Goal: Task Accomplishment & Management: Use online tool/utility

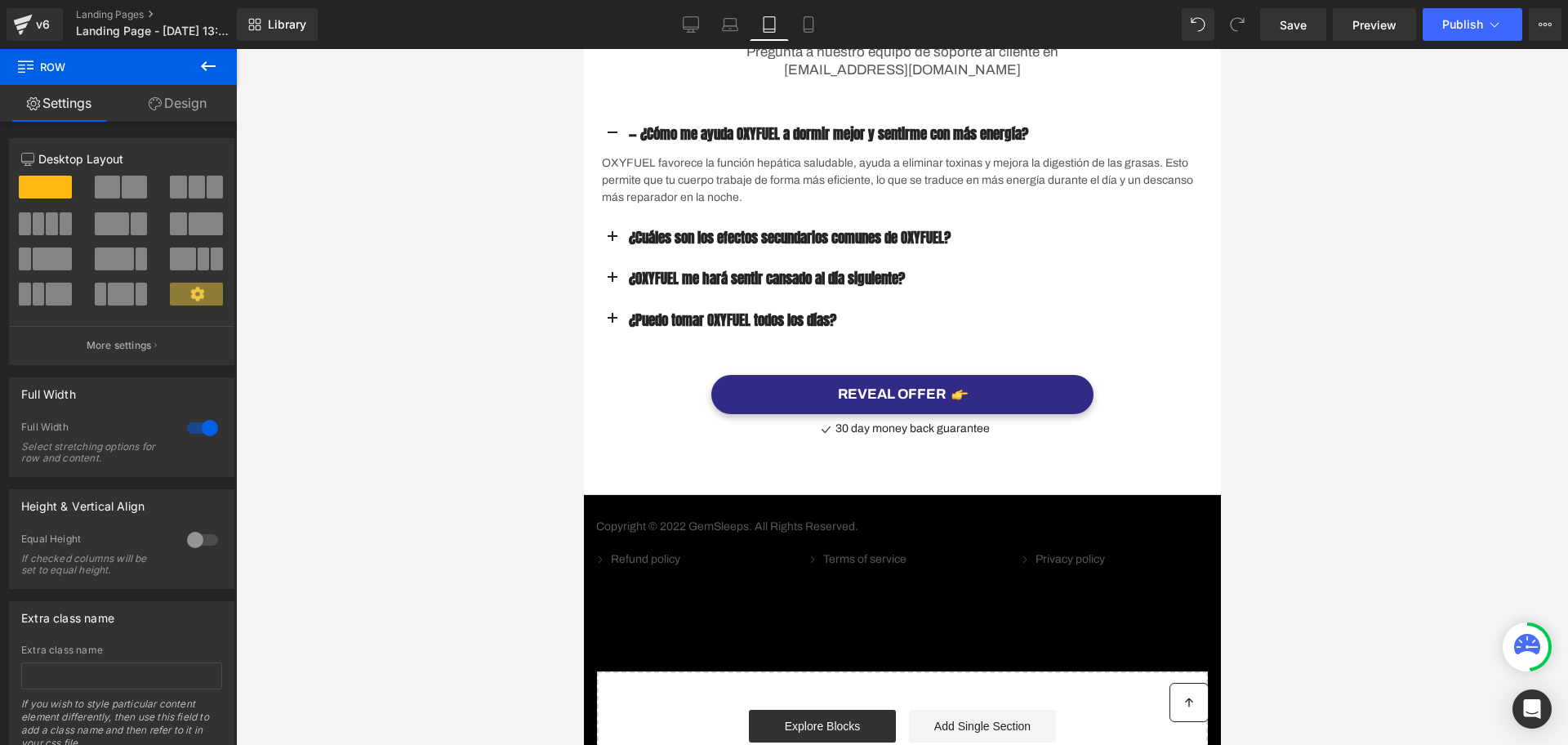
scroll to position [4901, 0]
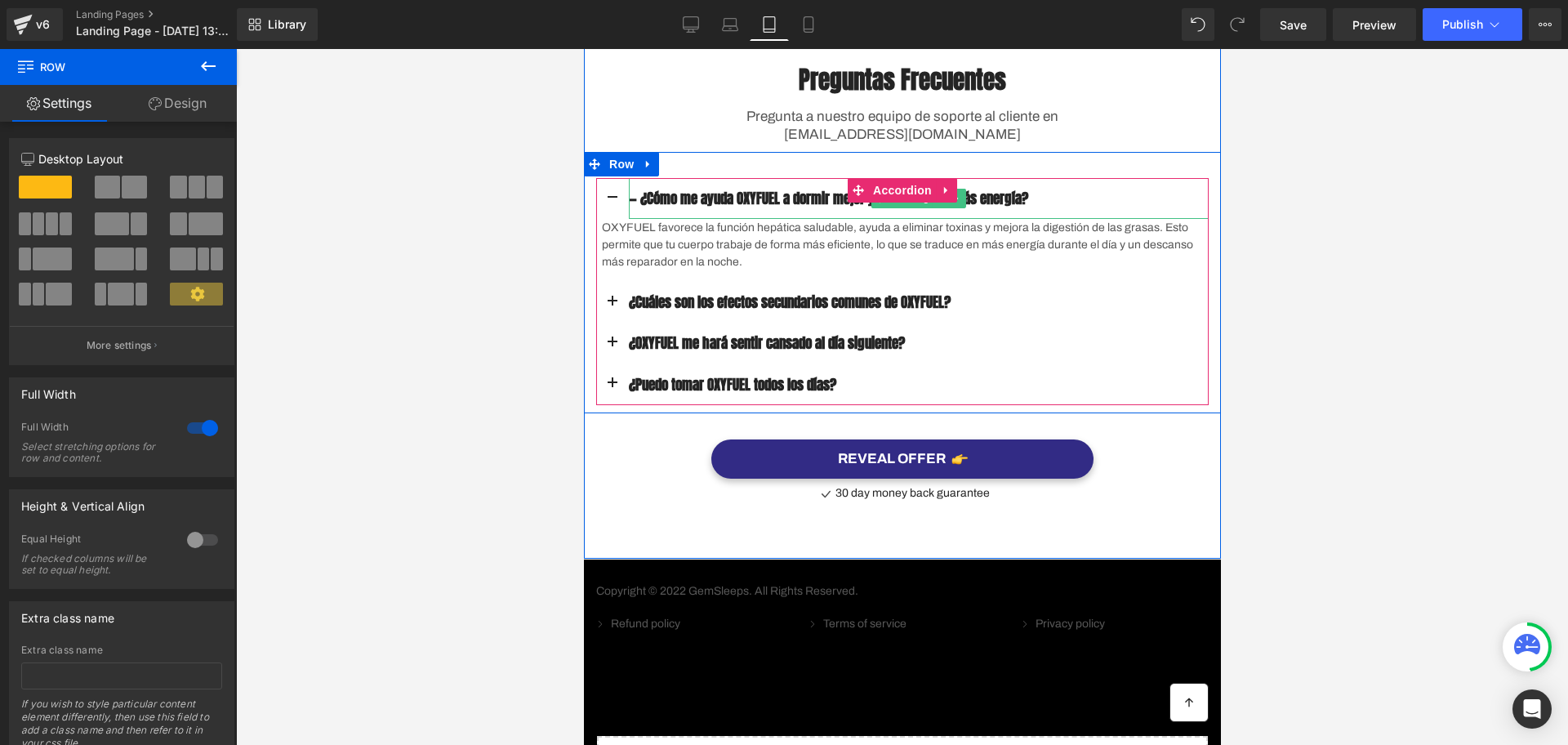
click at [806, 219] on div "— ¿Cómo me ayuda OXYFUEL a dormir mejor y sentirme con más energía?" at bounding box center [918, 198] width 580 height 41
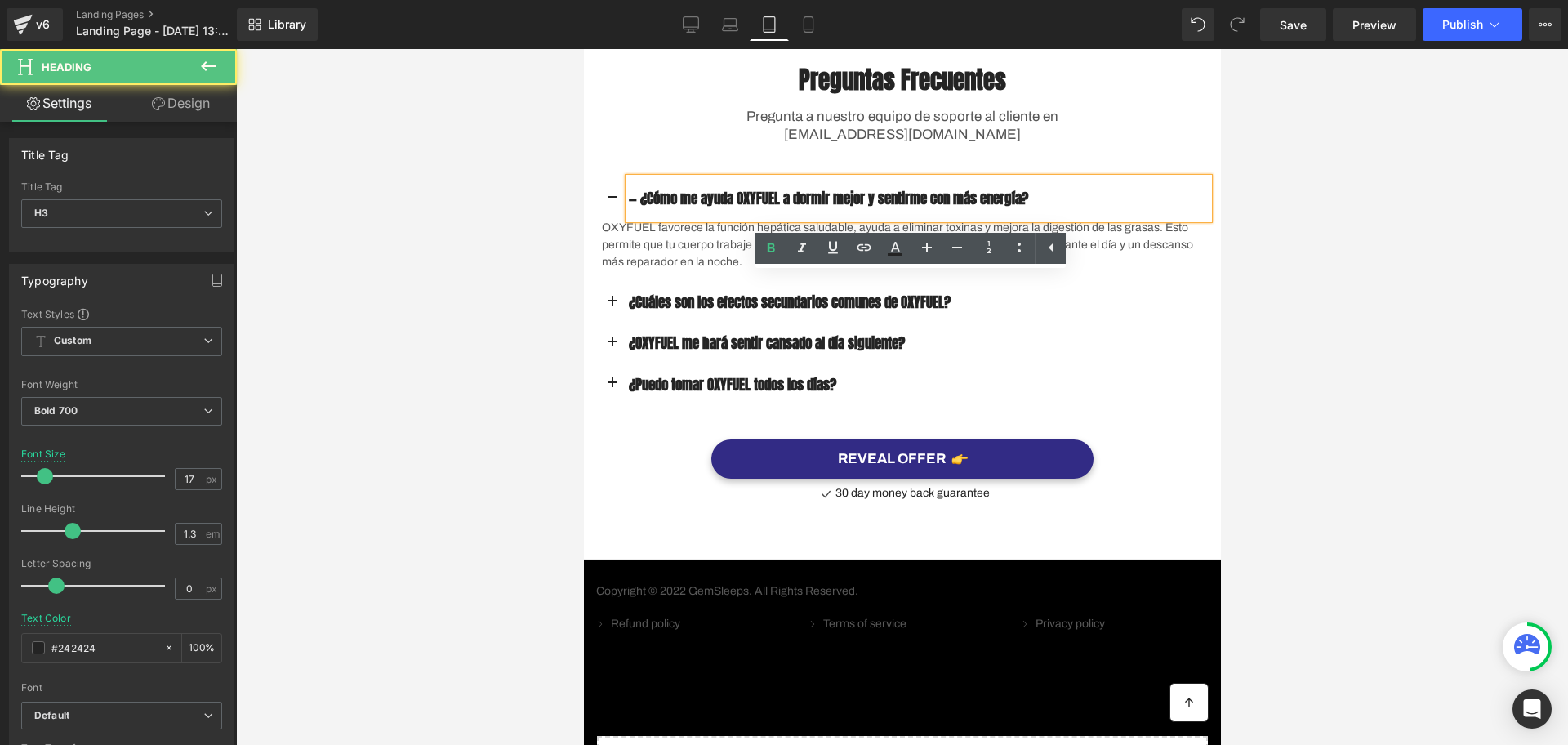
click at [609, 219] on button "button" at bounding box center [612, 198] width 33 height 41
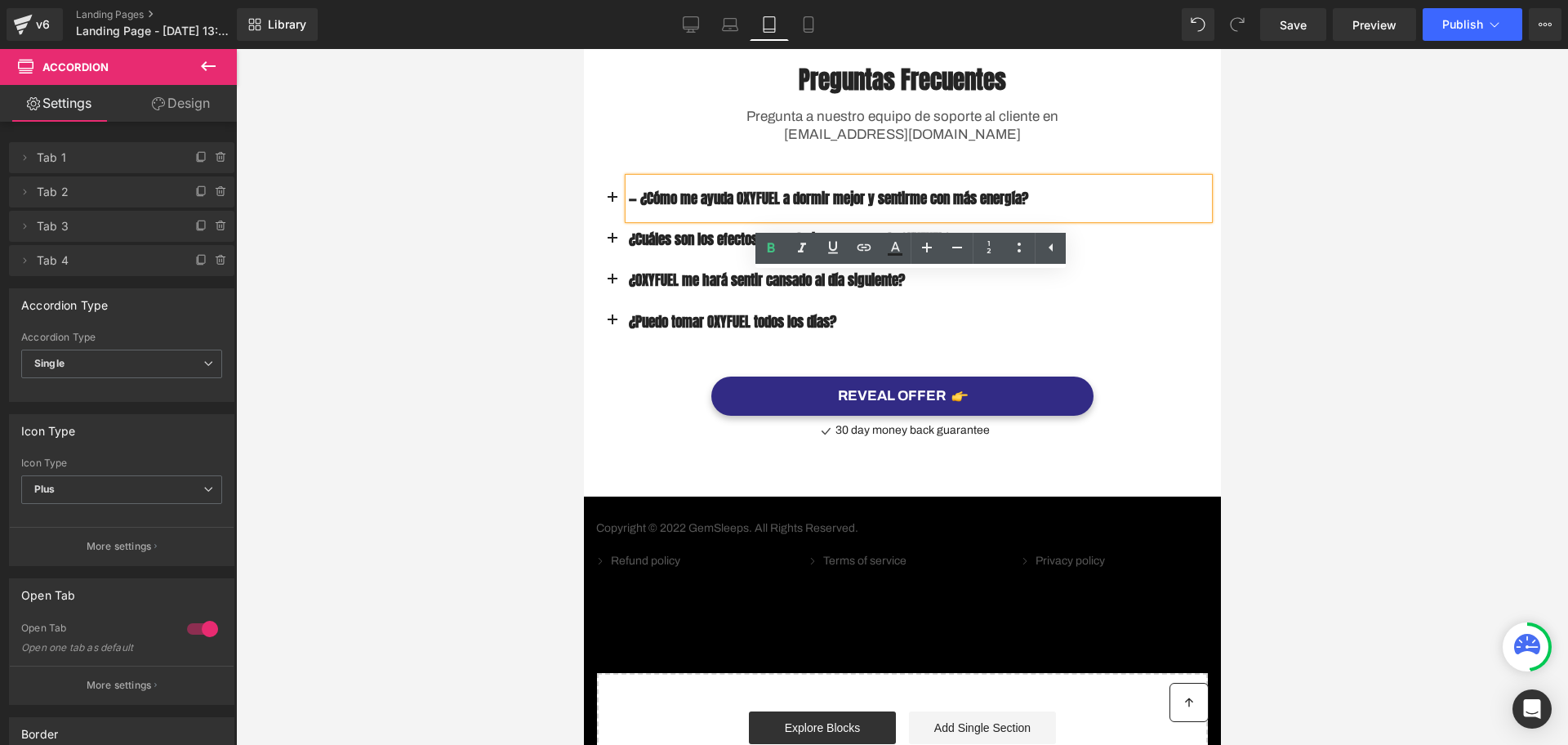
drag, startPoint x: 633, startPoint y: 290, endPoint x: 624, endPoint y: 290, distance: 9.0
click at [628, 207] on h3 "— ¿Cómo me ayuda OXYFUEL a dormir mejor y sentirme con más energía?" at bounding box center [918, 198] width 580 height 18
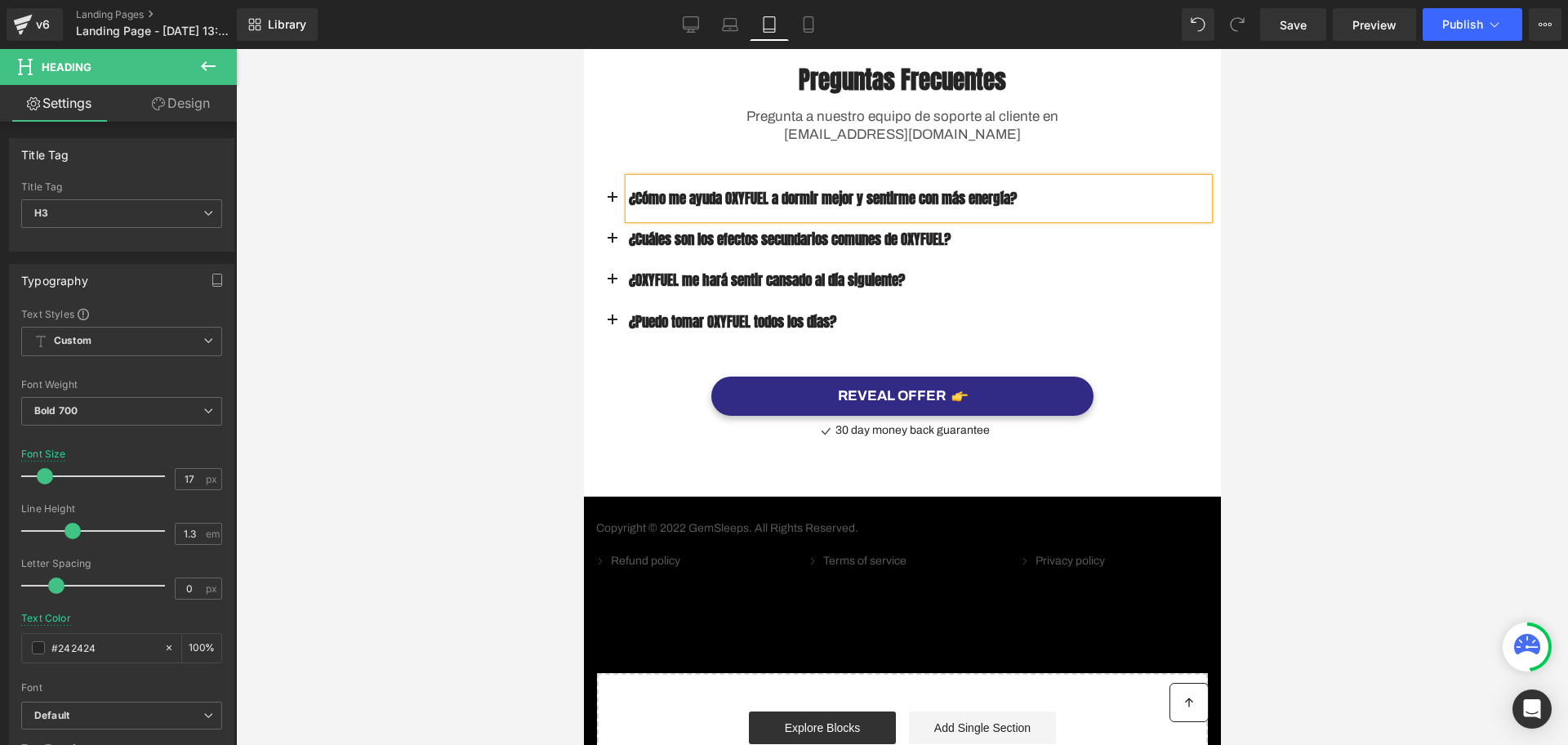
click at [1539, 220] on div at bounding box center [901, 397] width 1332 height 696
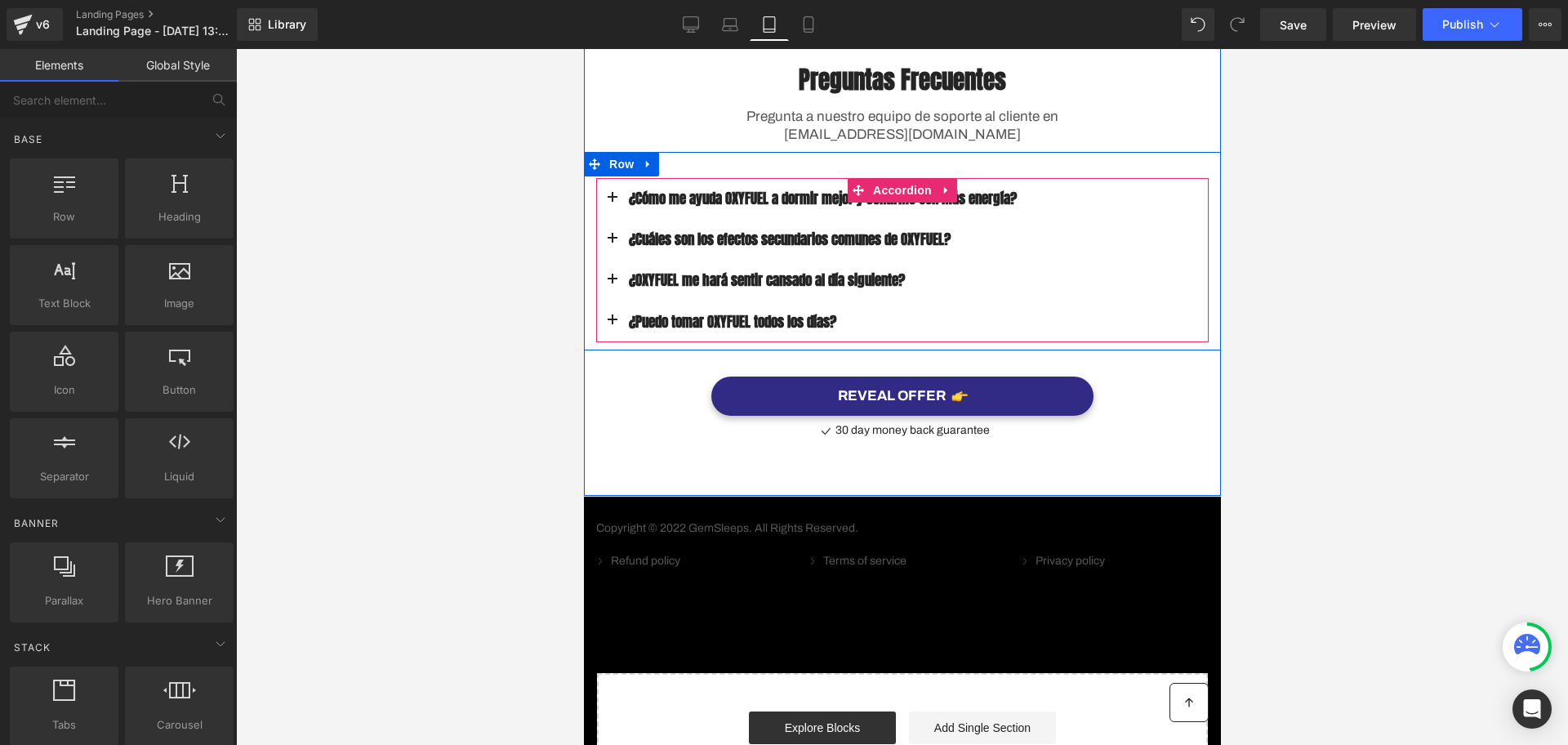
click at [612, 203] on span "button" at bounding box center [612, 203] width 0 height 0
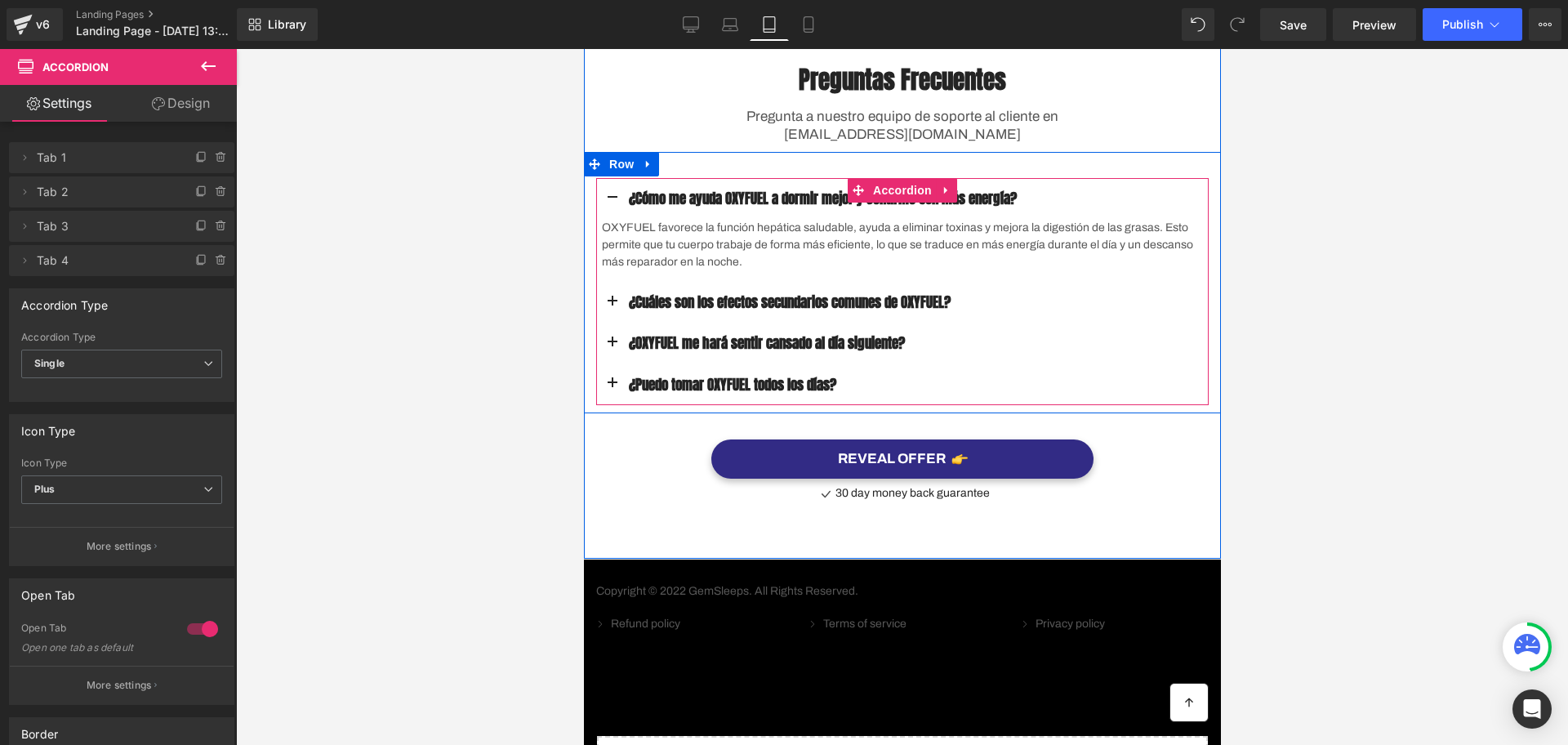
click at [602, 322] on button "button" at bounding box center [612, 302] width 33 height 41
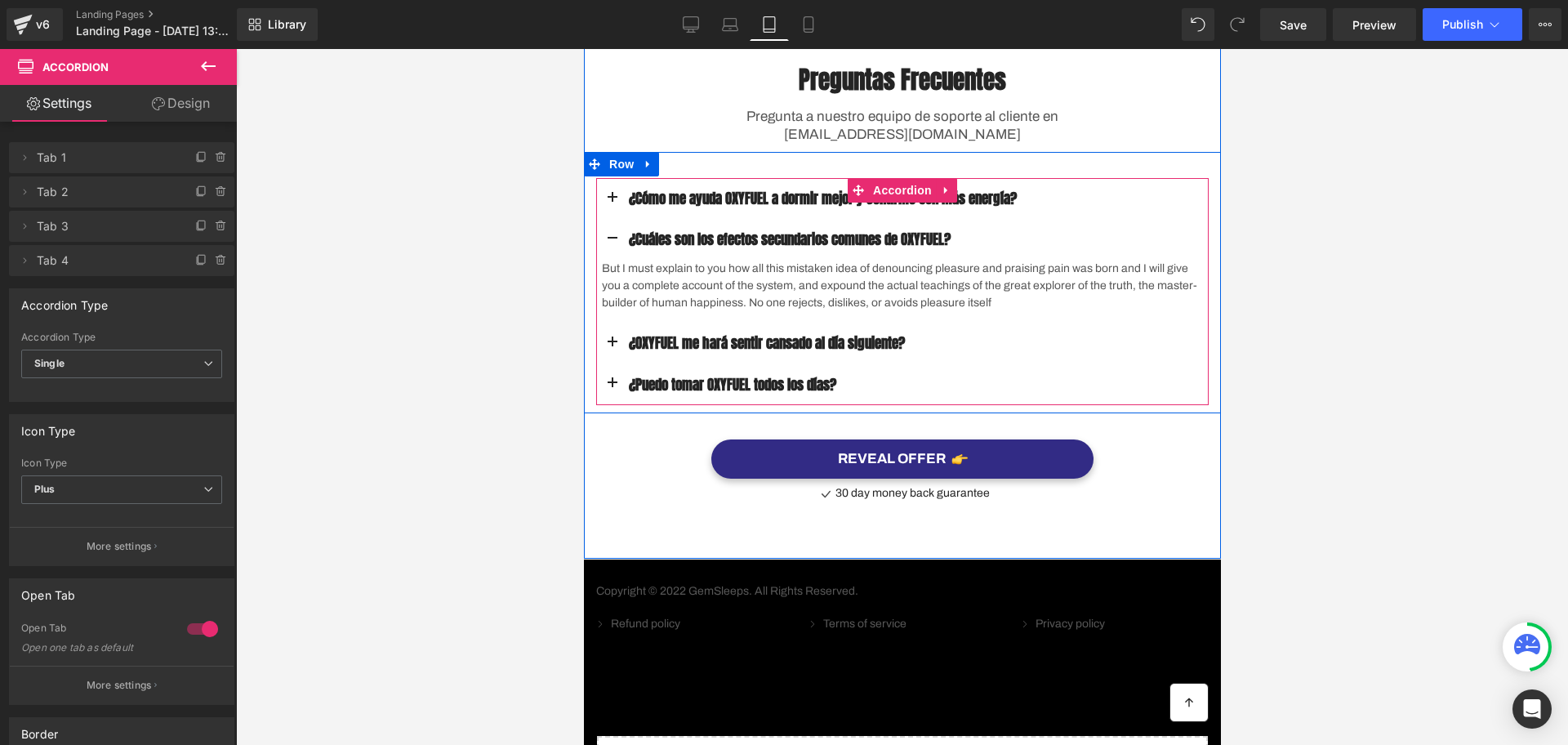
click at [600, 364] on button "button" at bounding box center [612, 343] width 33 height 41
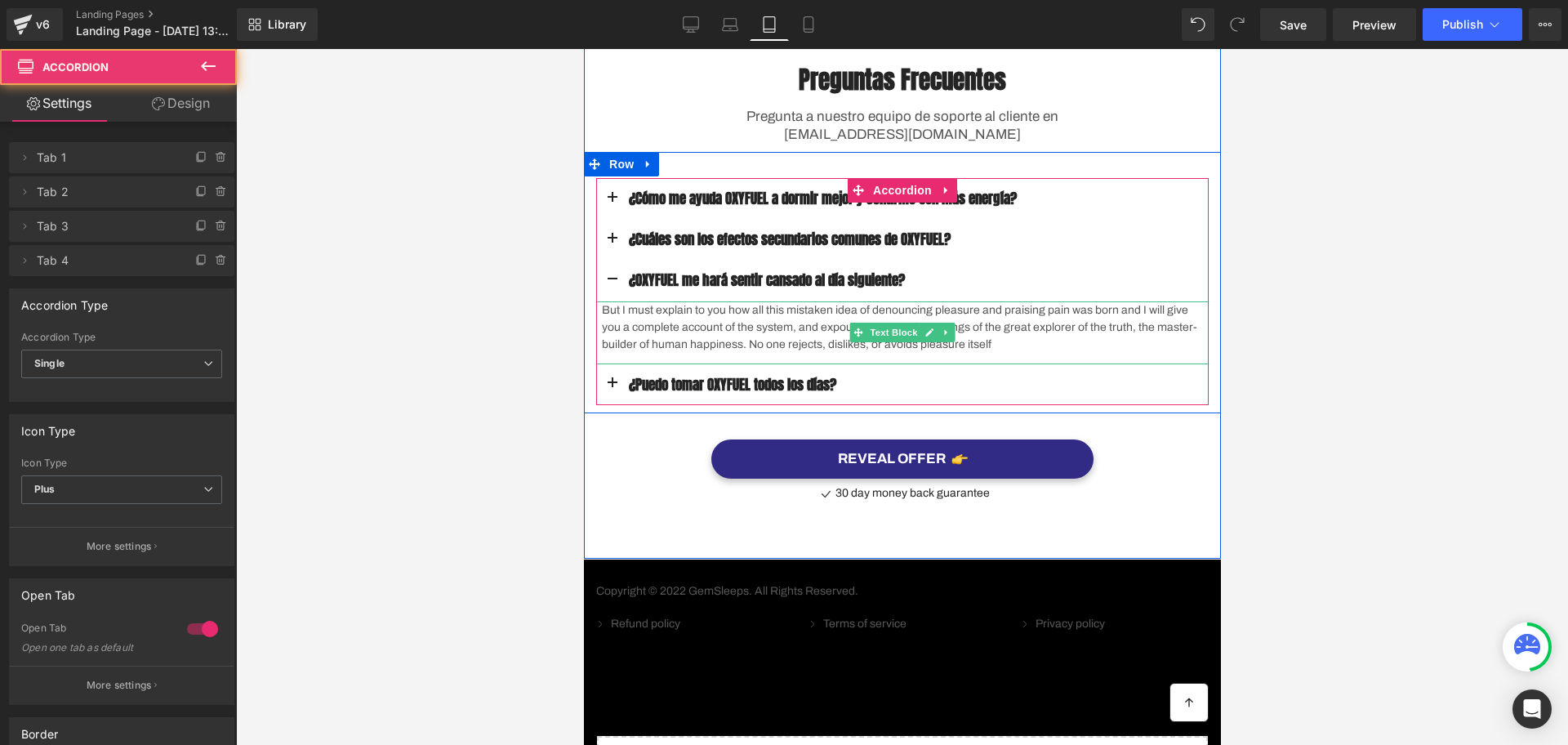
click at [616, 353] on p "But I must explain to you how all this mistaken idea of denouncing pleasure and…" at bounding box center [904, 327] width 607 height 52
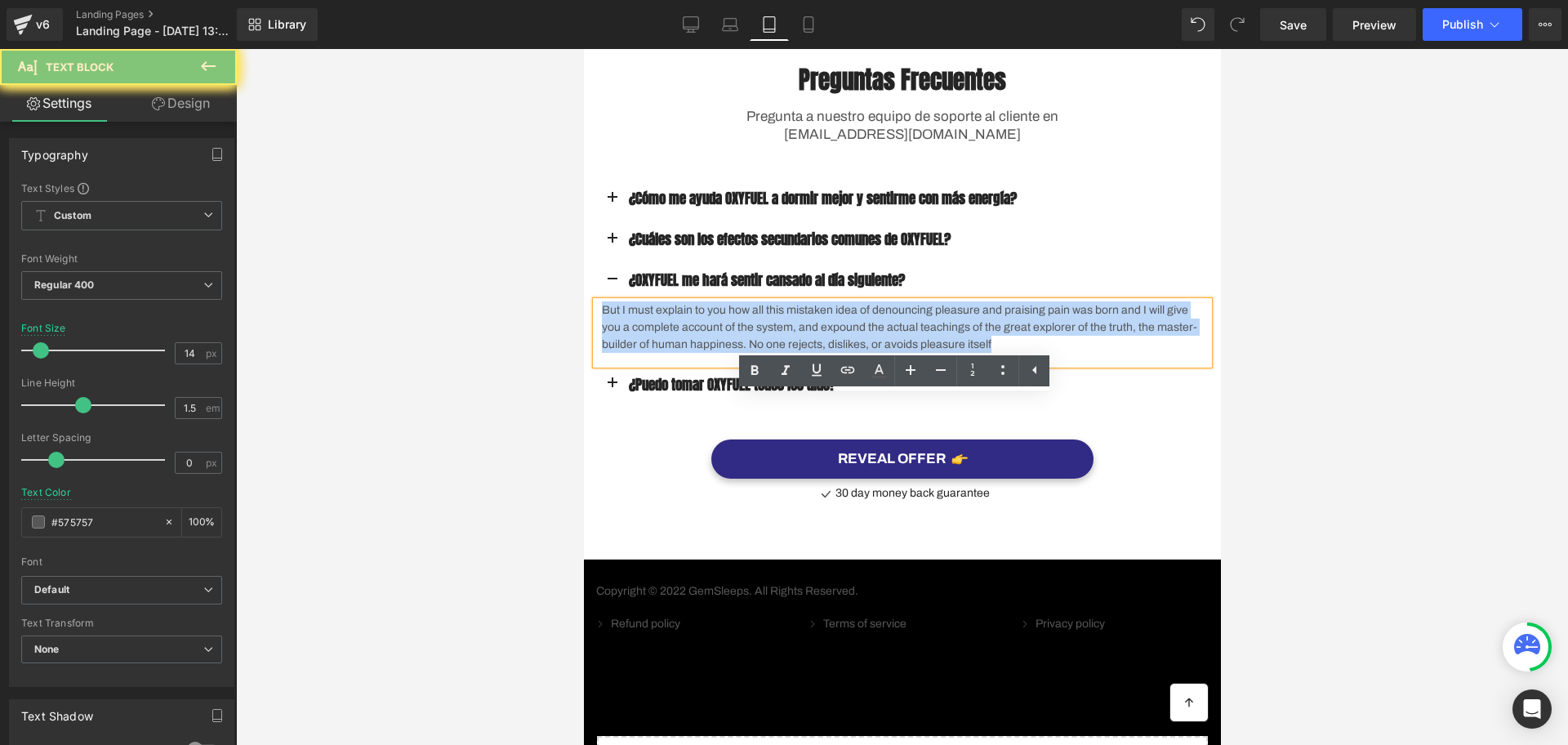
click at [616, 353] on p "But I must explain to you how all this mistaken idea of denouncing pleasure and…" at bounding box center [904, 327] width 607 height 52
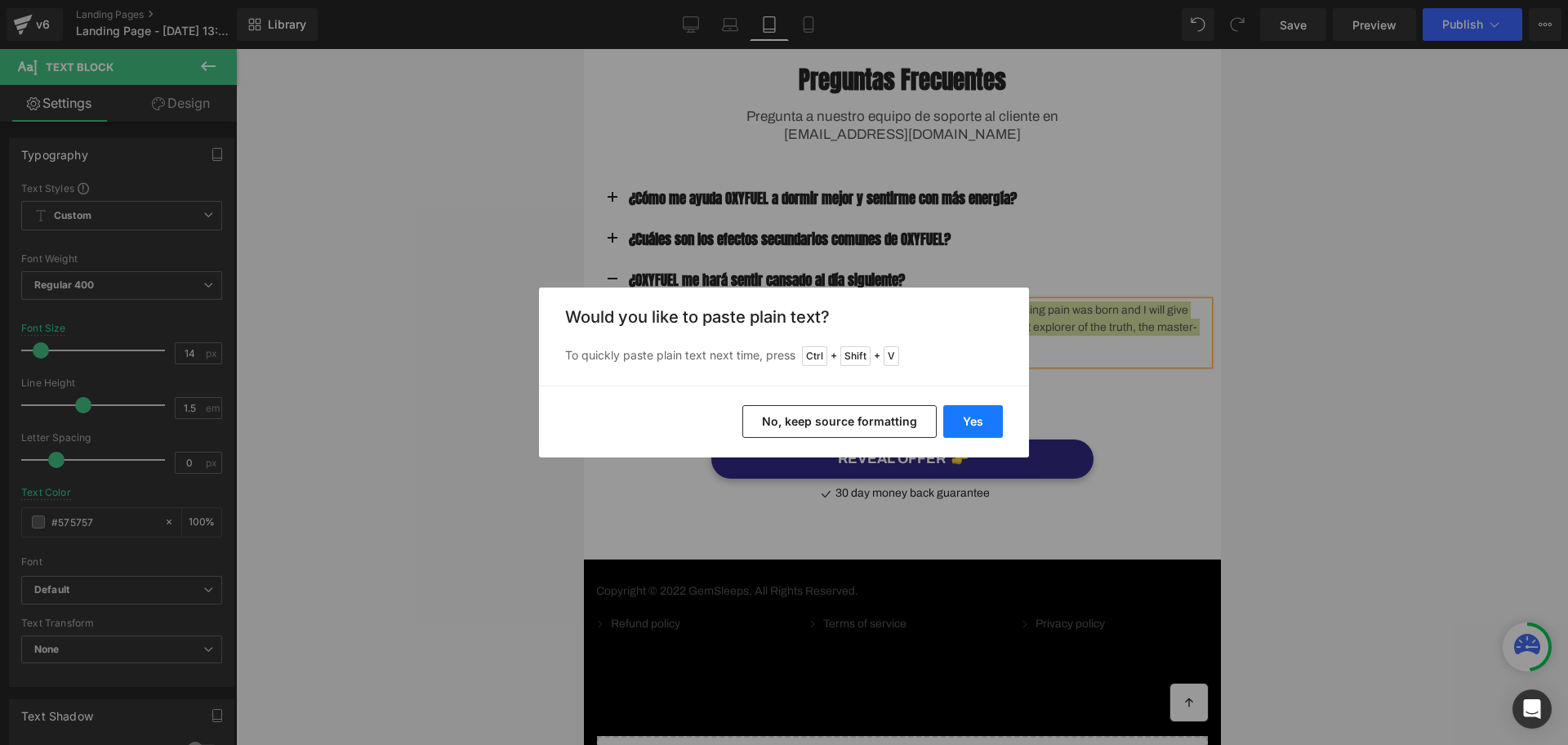
click at [994, 416] on button "Yes" at bounding box center [973, 422] width 60 height 33
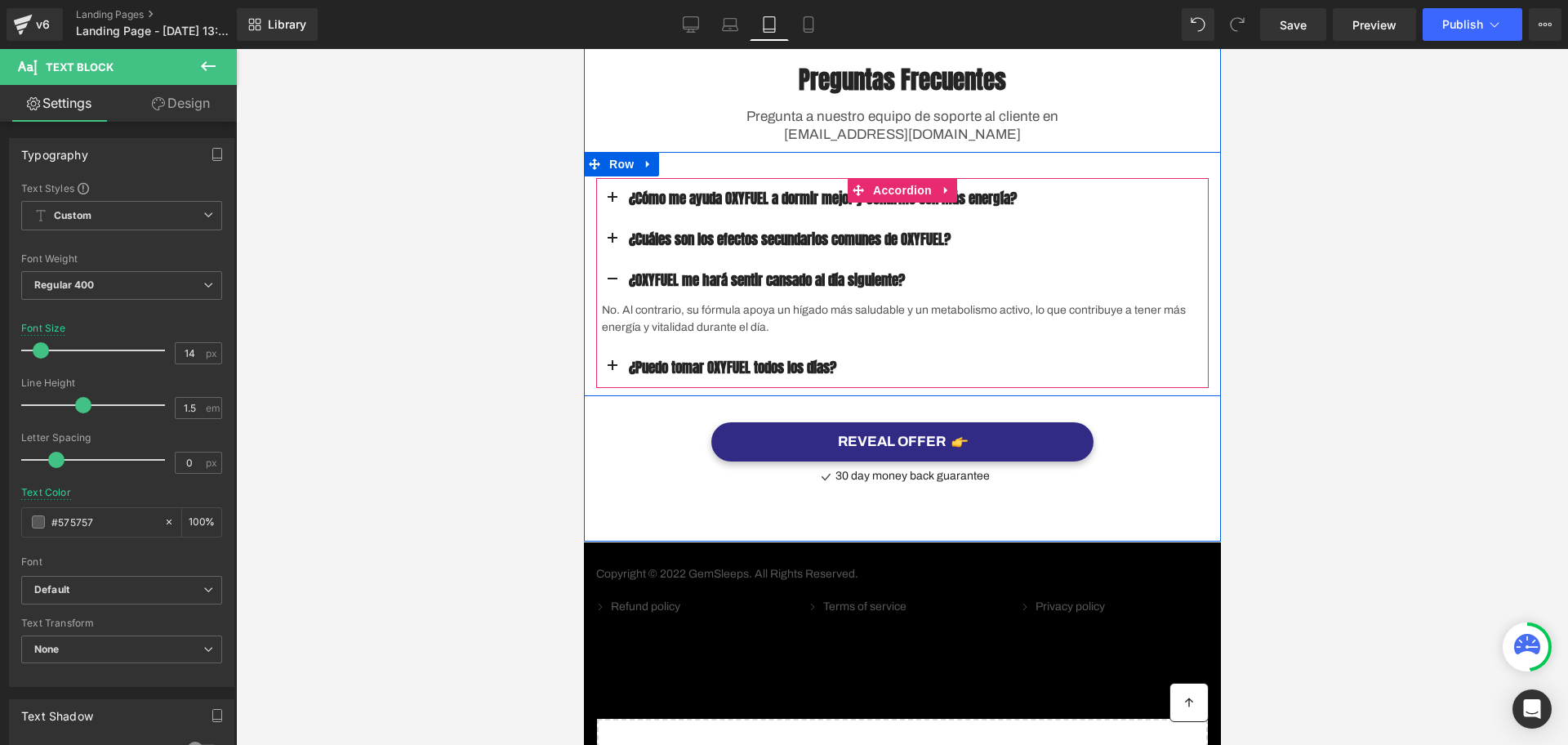
click at [600, 388] on button "button" at bounding box center [612, 368] width 33 height 41
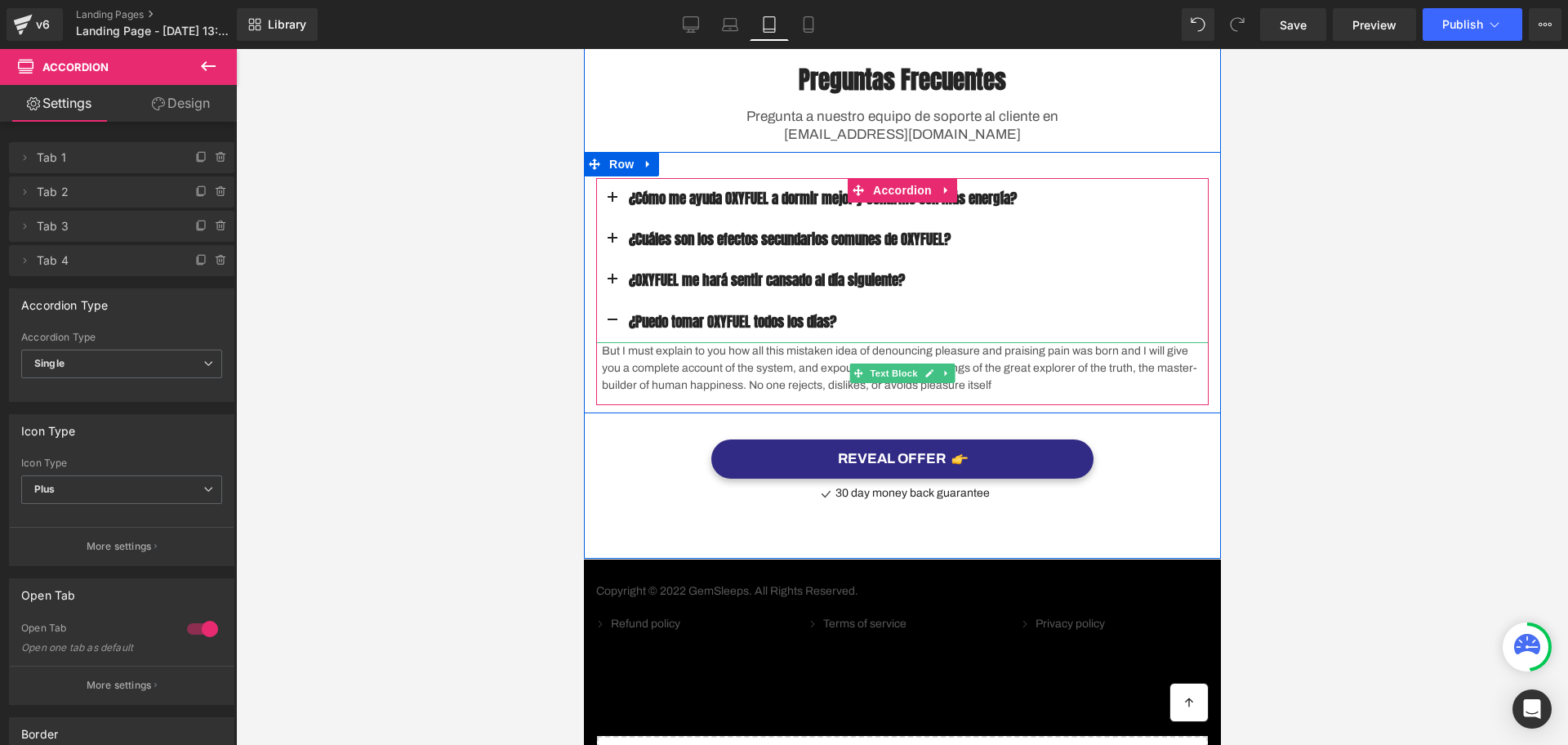
click at [613, 394] on p "But I must explain to you how all this mistaken idea of denouncing pleasure and…" at bounding box center [904, 368] width 607 height 52
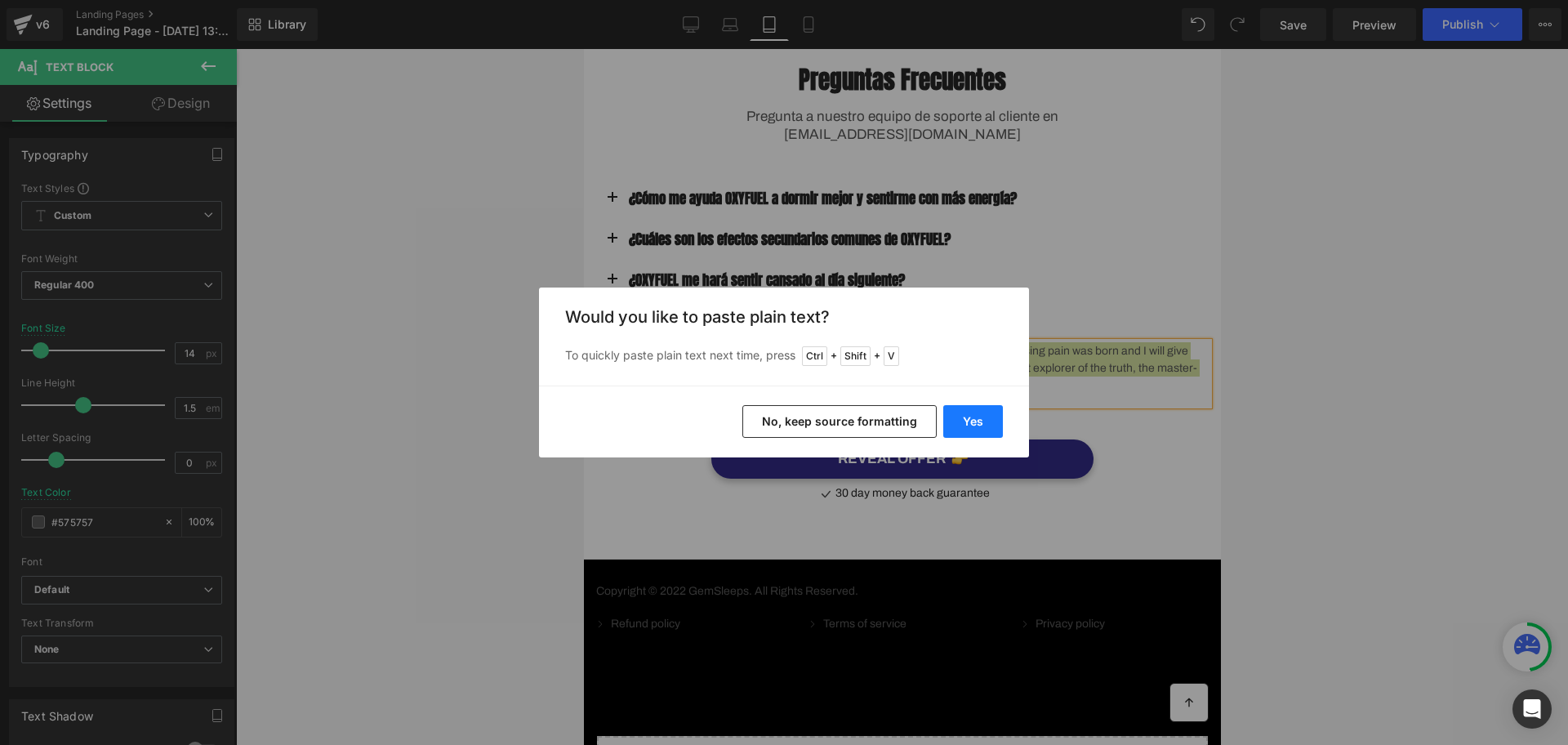
click at [981, 418] on button "Yes" at bounding box center [973, 422] width 60 height 33
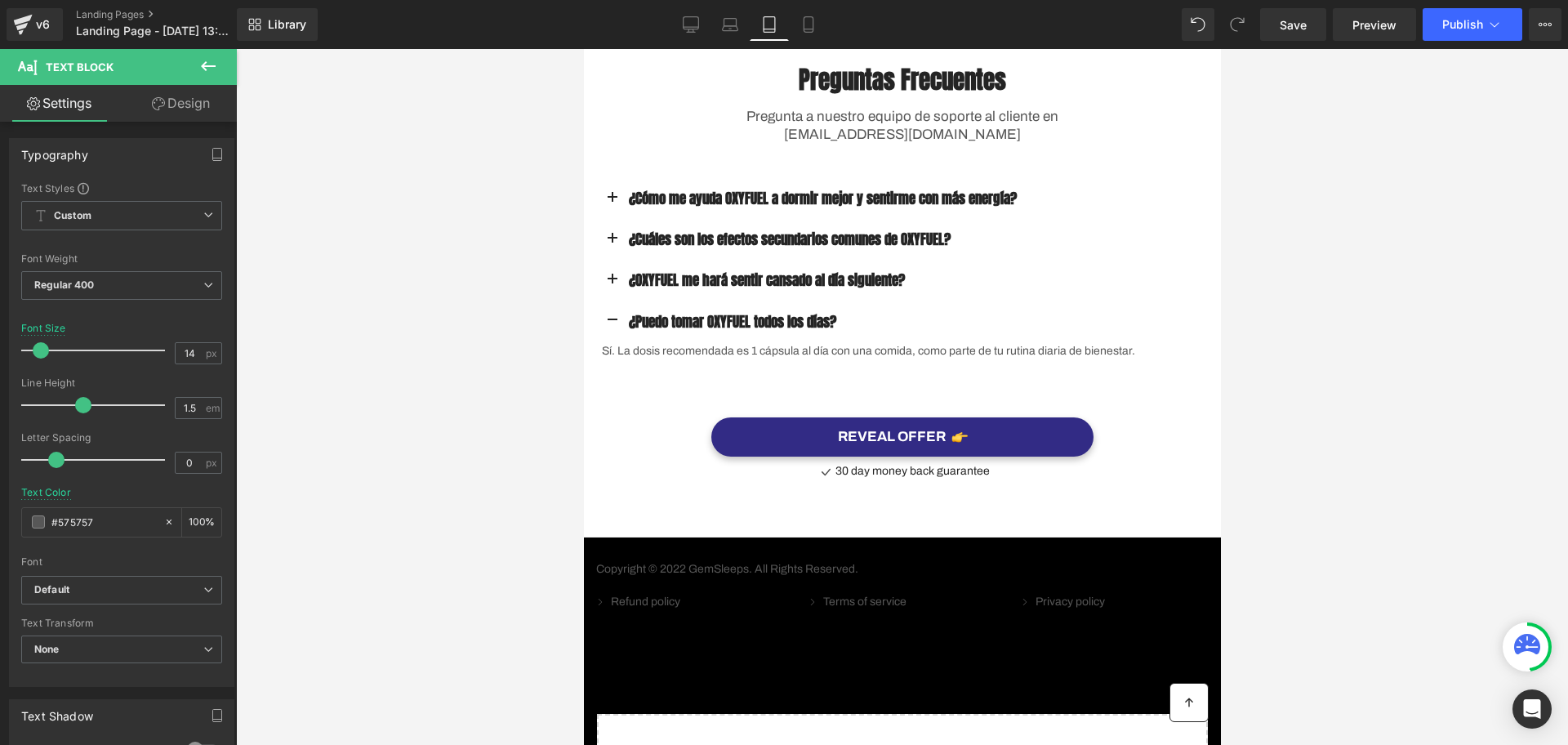
click at [1337, 438] on div at bounding box center [901, 397] width 1332 height 696
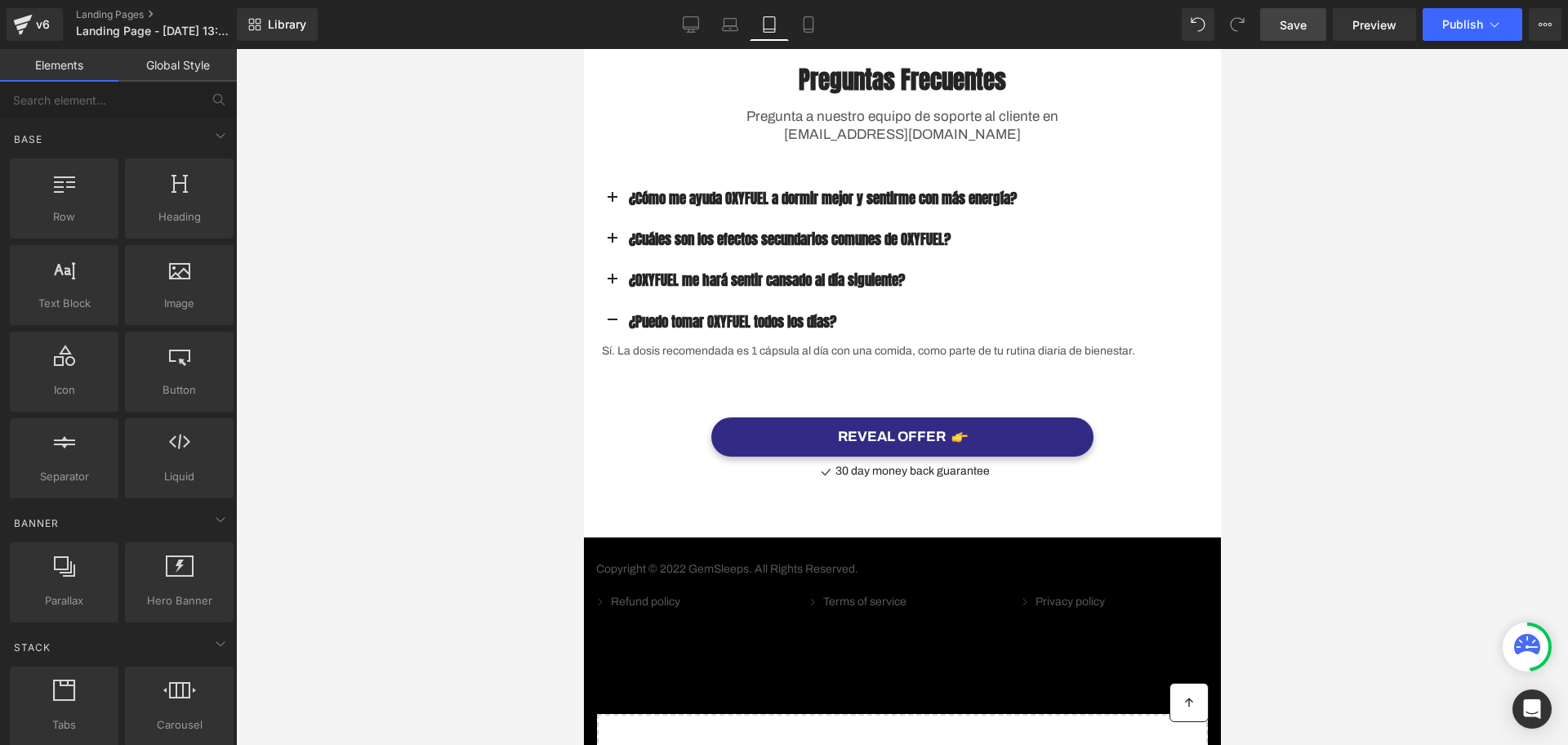
click at [1304, 27] on span "Save" at bounding box center [1294, 24] width 27 height 17
click at [1304, 22] on span "Save" at bounding box center [1294, 24] width 27 height 17
